Goal: Information Seeking & Learning: Learn about a topic

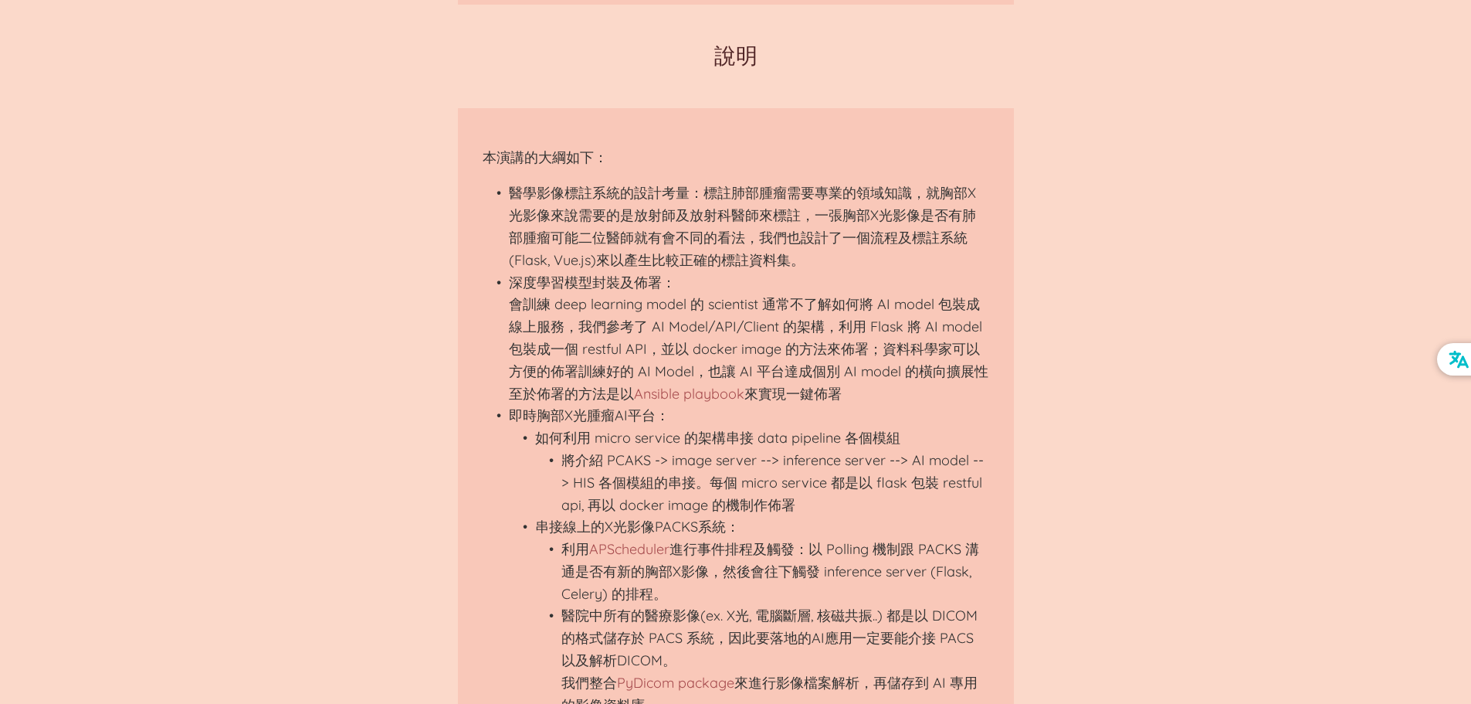
scroll to position [927, 0]
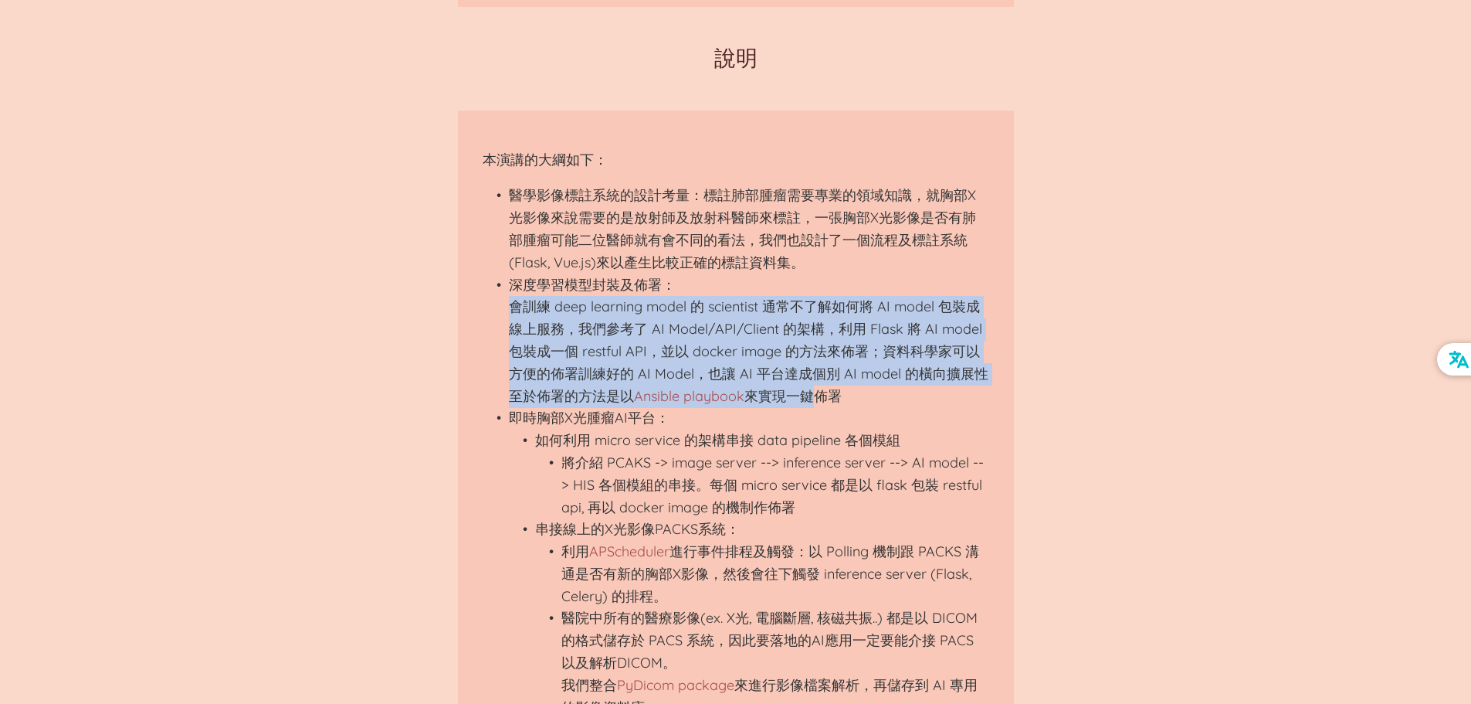
drag, startPoint x: 510, startPoint y: 305, endPoint x: 816, endPoint y: 399, distance: 319.0
click at [816, 399] on li "深度學習模型封裝及佈署： 會訓練 deep learning model 的 scientist 通常不了解如何將 AI model 包裝成線上服務，我們參考…" at bounding box center [749, 341] width 480 height 134
click at [757, 405] on li "深度學習模型封裝及佈署： 會訓練 deep learning model 的 scientist 通常不了解如何將 AI model 包裝成線上服務，我們參考…" at bounding box center [749, 341] width 480 height 134
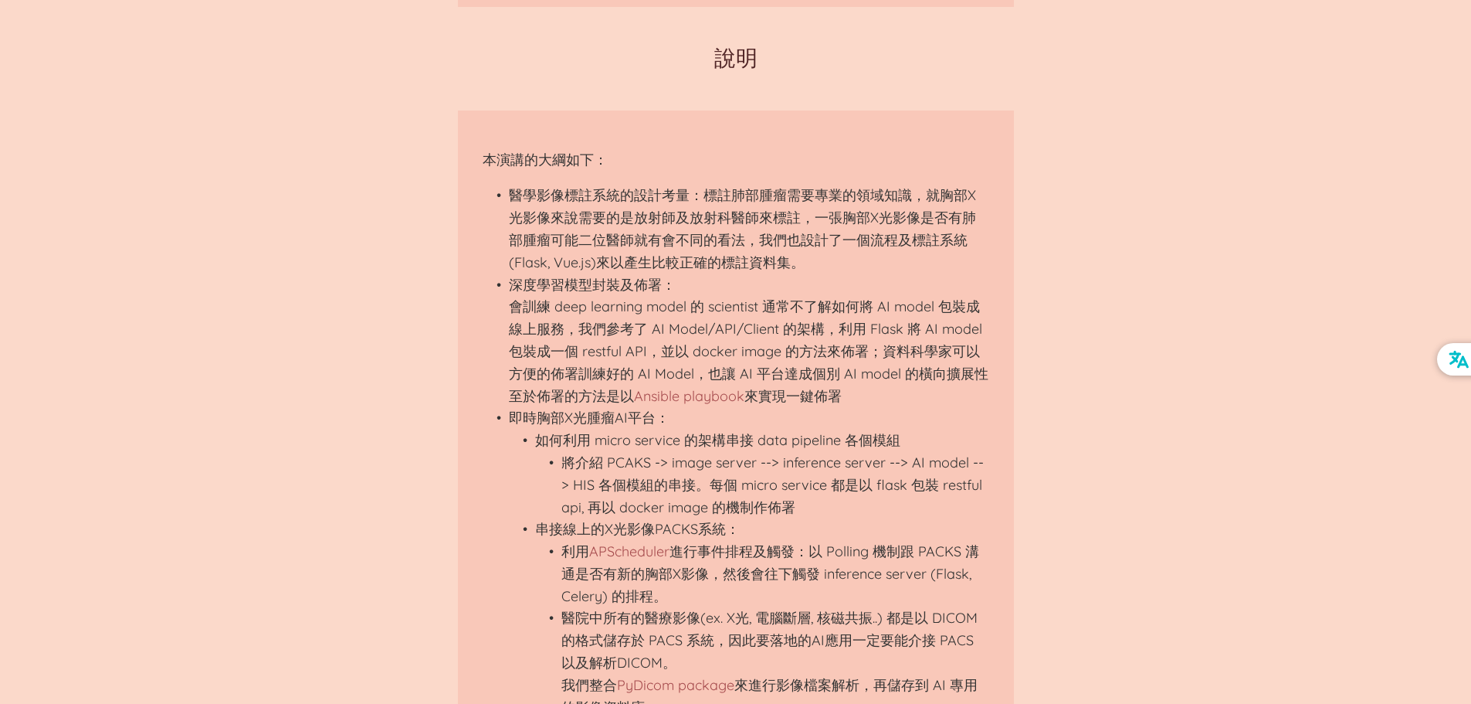
click at [551, 429] on li "即時胸部X光腫瘤AI平台： 如何利用 micro service 的架構串接 data pipeline 各個模組 將介紹 PCAKS -> image se…" at bounding box center [749, 562] width 480 height 311
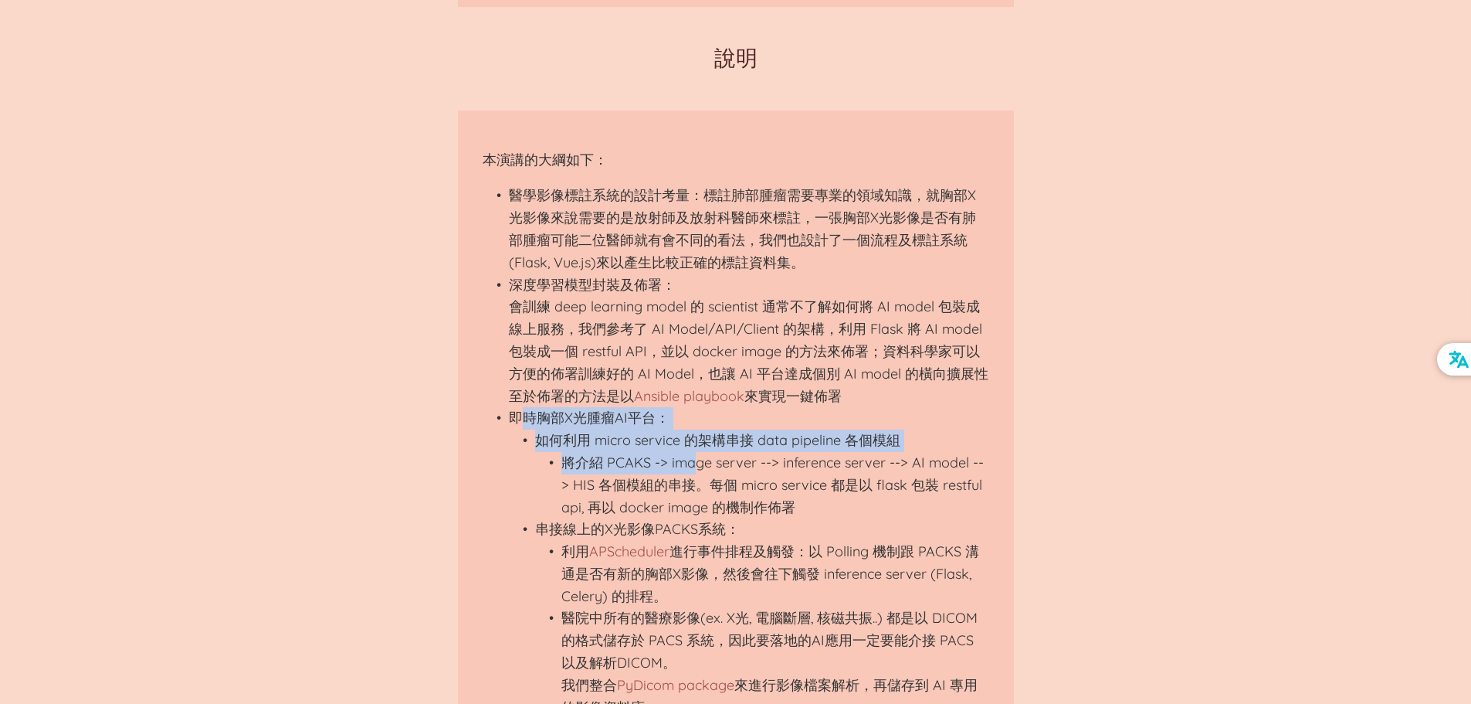
drag, startPoint x: 527, startPoint y: 420, endPoint x: 697, endPoint y: 469, distance: 177.5
click at [697, 469] on li "即時胸部X光腫瘤AI平台： 如何利用 micro service 的架構串接 data pipeline 各個模組 將介紹 PCAKS -> image se…" at bounding box center [749, 562] width 480 height 311
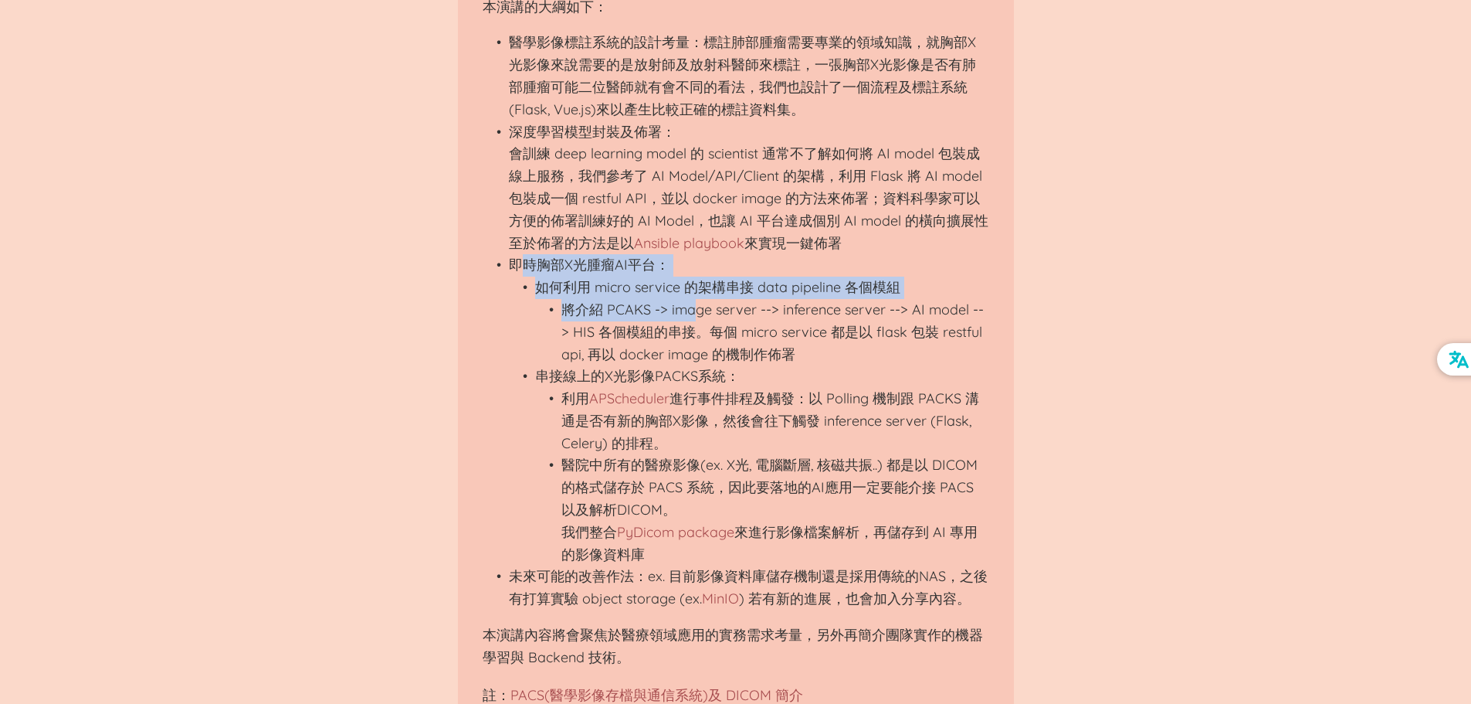
scroll to position [1081, 0]
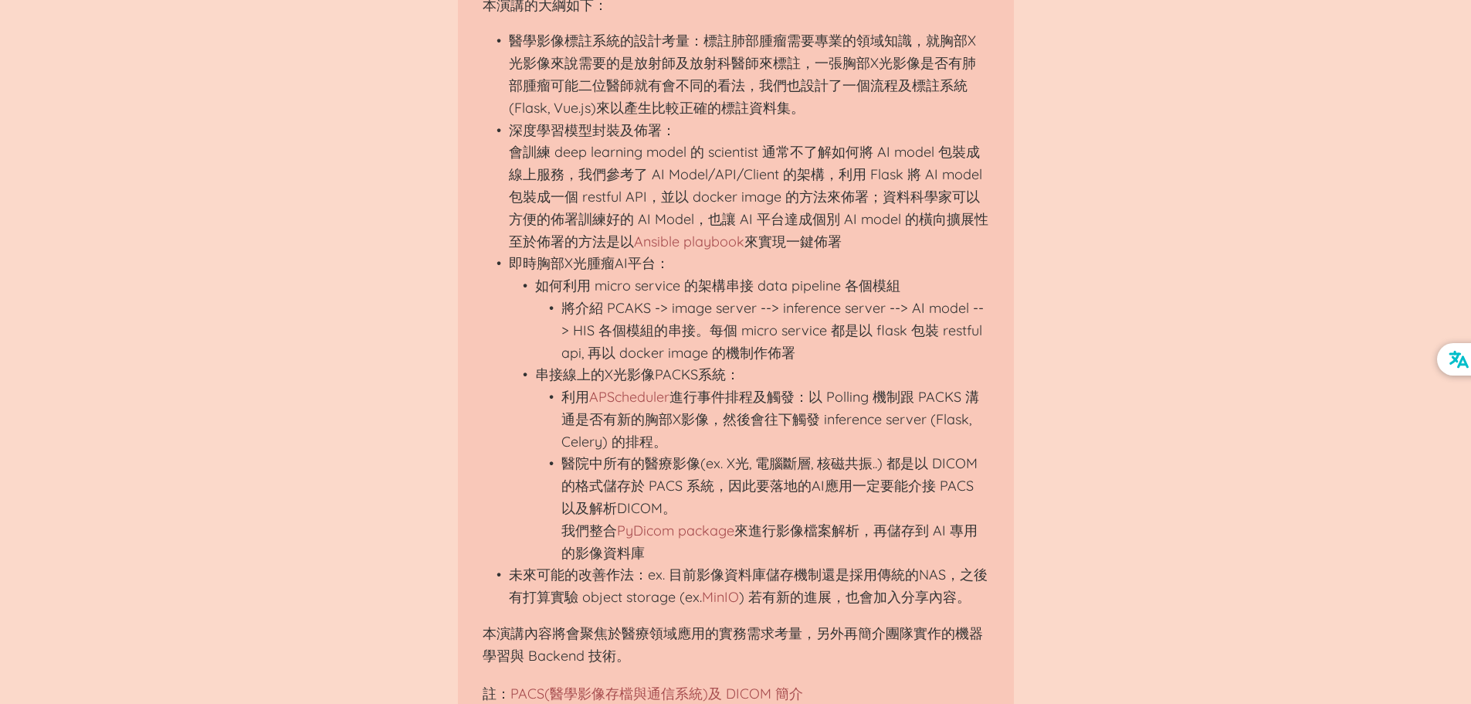
click at [626, 385] on li "串接線上的X光影像PACKS系統： 利用 APScheduler 進行事件排程及觸發：以 Polling 機制跟 PACKS 溝通是否有新的胸部X影像，然後會…" at bounding box center [762, 464] width 454 height 200
drag, startPoint x: 569, startPoint y: 412, endPoint x: 714, endPoint y: 426, distance: 145.1
click at [714, 426] on li "利用 APScheduler 進行事件排程及觸發：以 Polling 機制跟 PACKS 溝通是否有新的胸部X影像，然後會往下觸發 inference ser…" at bounding box center [775, 419] width 428 height 66
click at [627, 440] on li "利用 APScheduler 進行事件排程及觸發：以 Polling 機制跟 PACKS 溝通是否有新的胸部X影像，然後會往下觸發 inference ser…" at bounding box center [775, 419] width 428 height 66
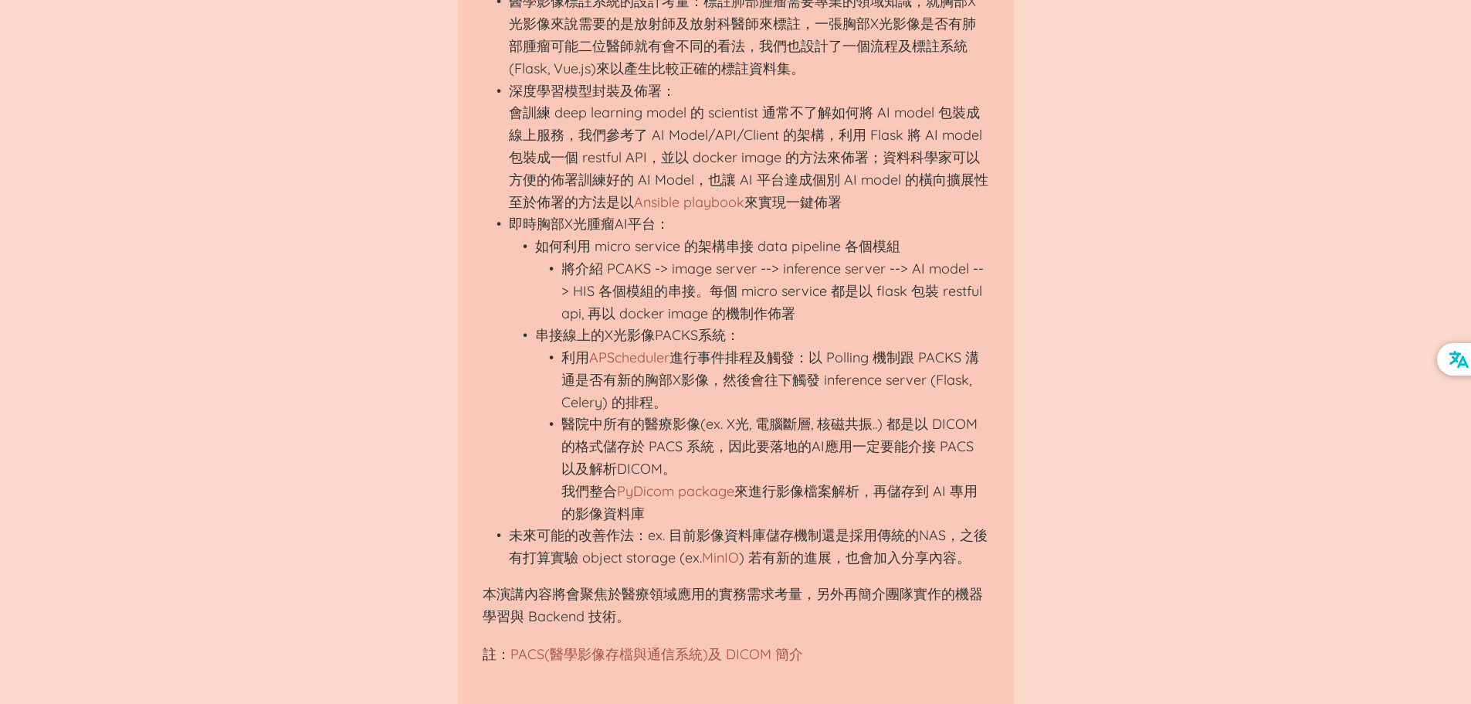
scroll to position [1158, 0]
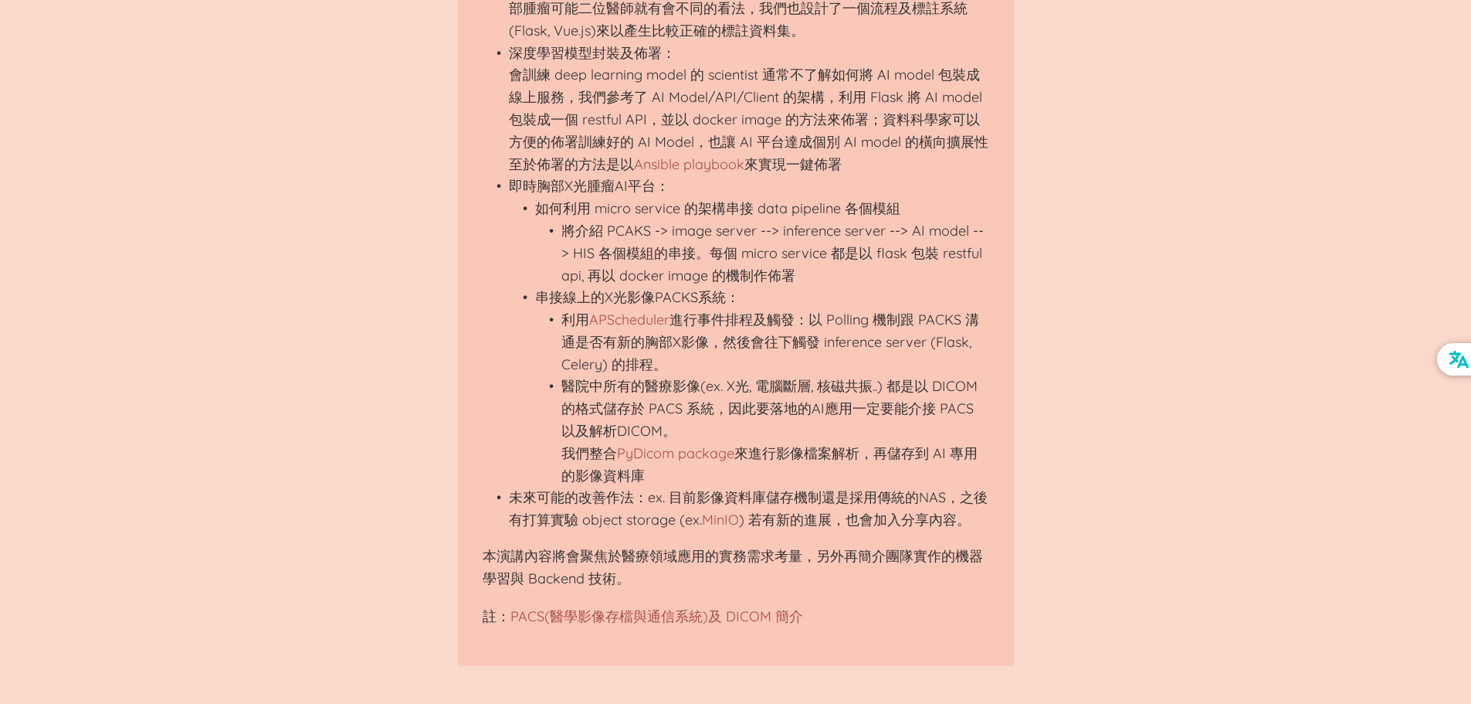
drag, startPoint x: 565, startPoint y: 393, endPoint x: 690, endPoint y: 481, distance: 153.0
click at [690, 481] on li "醫院中所有的醫療影像(ex. X光, 電腦斷層, 核磁共振..) 都是以 DICOM 的格式儲存於 PACS 系統，因此要落地的AI應用一定要能介接 PACS…" at bounding box center [775, 430] width 428 height 111
click at [515, 475] on ul "如何利用 micro service 的架構串接 data pipeline 各個模組 將介紹 PCAKS -> image server --> infer…" at bounding box center [749, 342] width 480 height 289
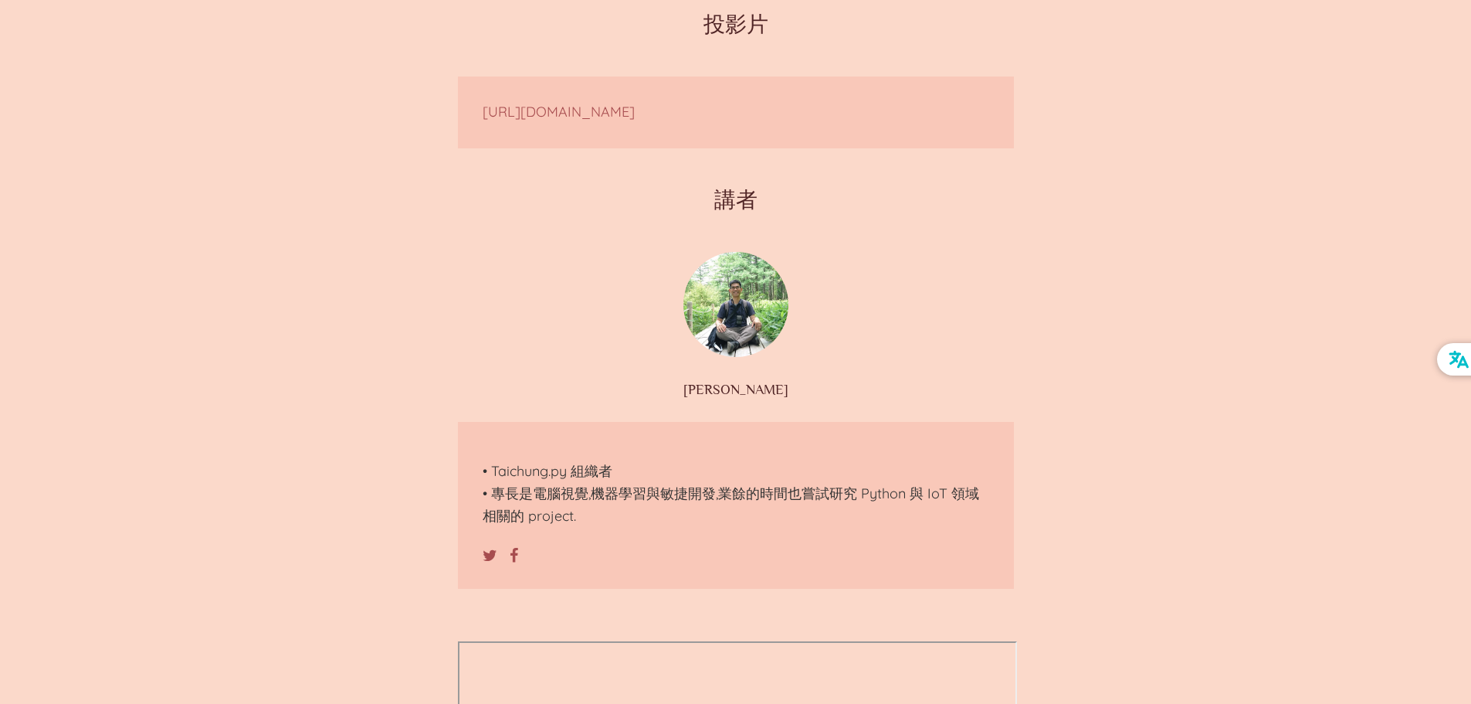
scroll to position [1854, 0]
